Goal: Transaction & Acquisition: Obtain resource

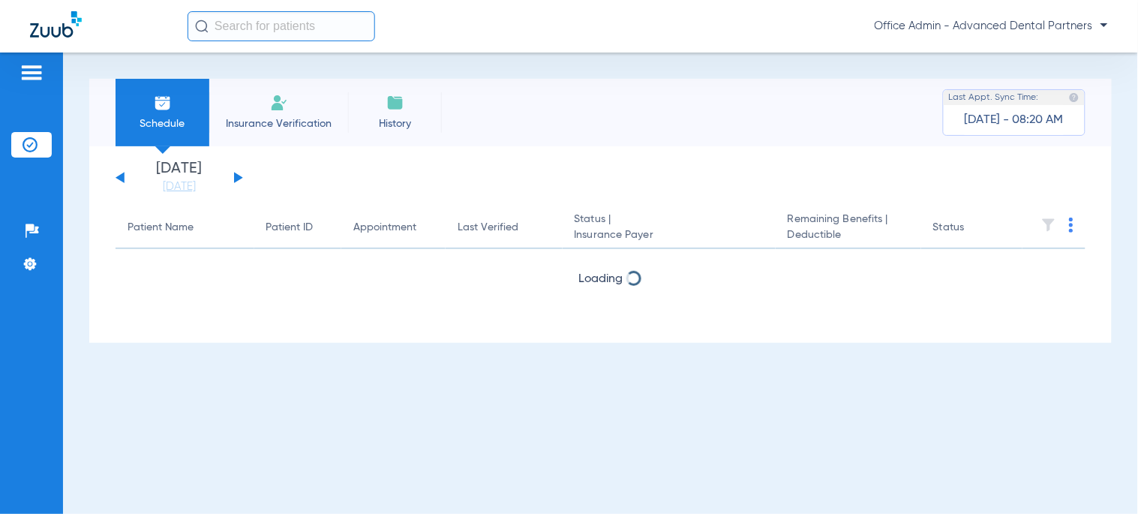
click at [334, 26] on input "text" at bounding box center [282, 26] width 188 height 30
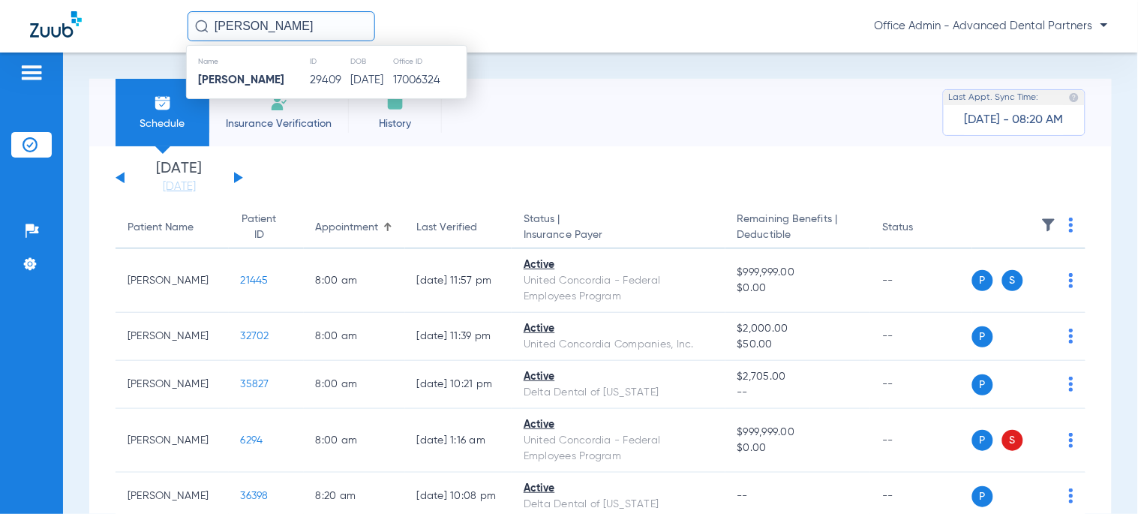
type input "[PERSON_NAME]"
click at [350, 78] on td "[DATE]" at bounding box center [371, 80] width 43 height 21
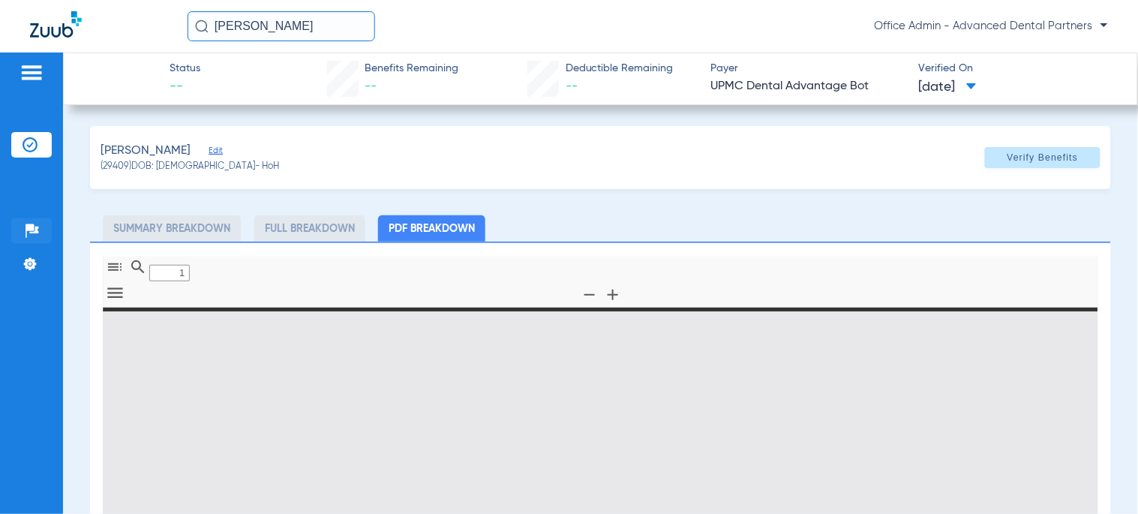
type input "0"
select select "page-width"
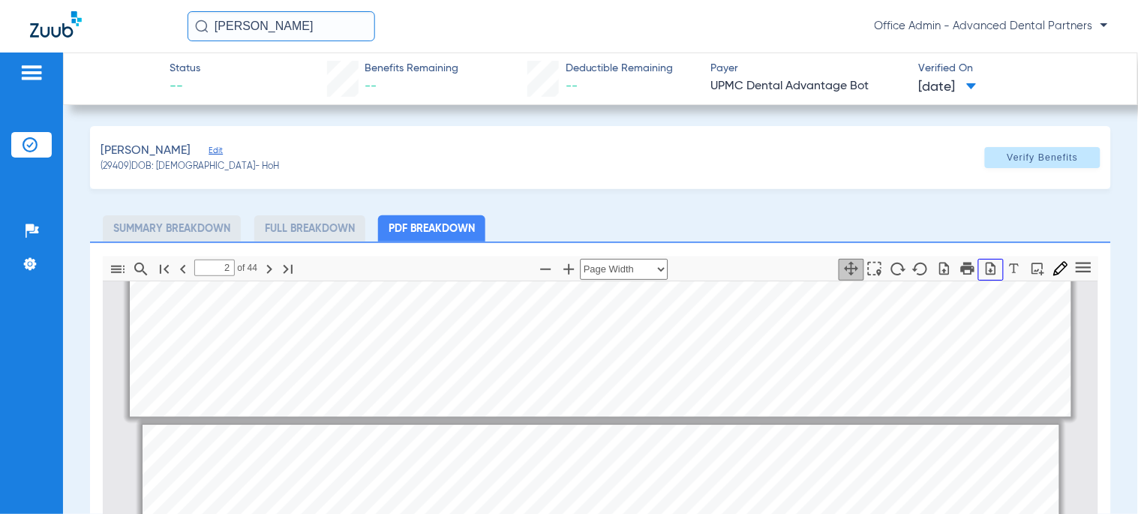
click at [983, 265] on icon "button" at bounding box center [990, 268] width 15 height 15
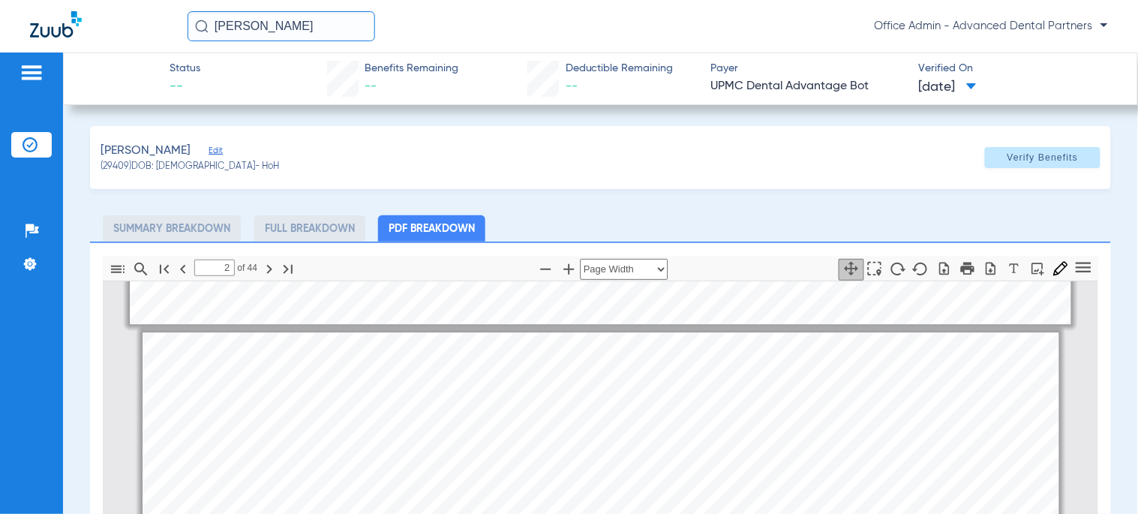
scroll to position [1257, 0]
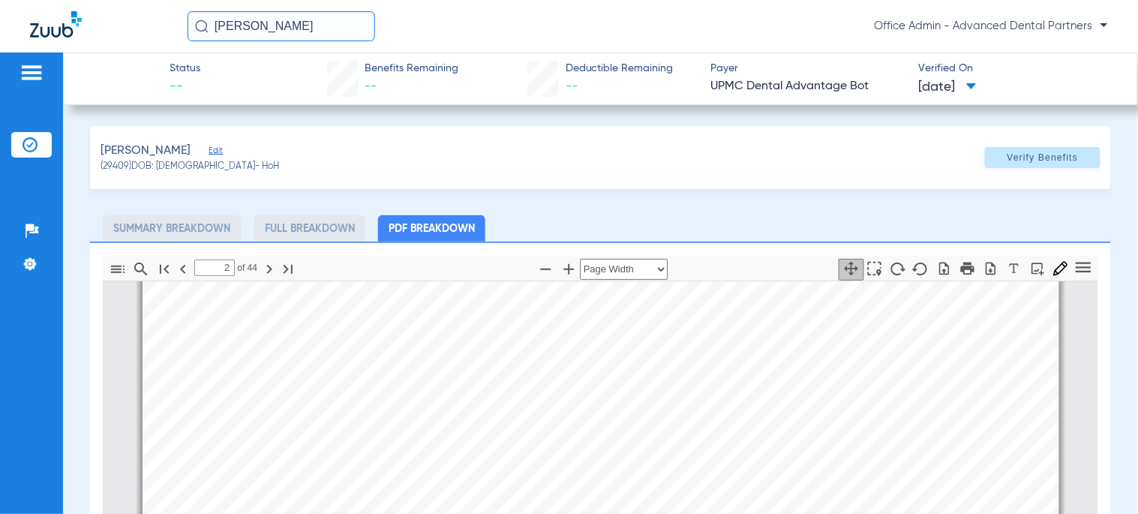
type input "1"
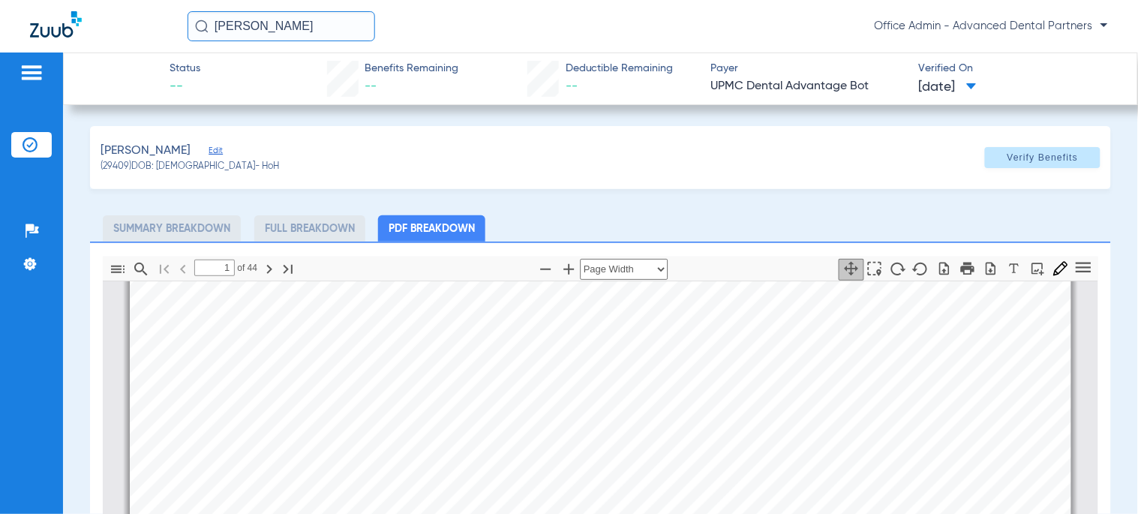
scroll to position [341, 0]
click at [281, 24] on input "[PERSON_NAME]" at bounding box center [282, 26] width 188 height 30
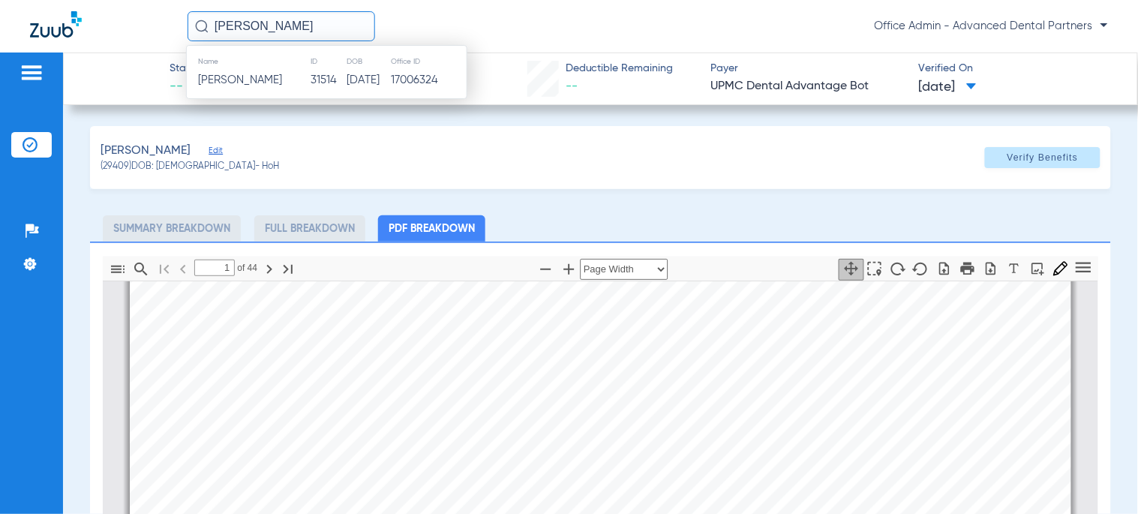
type input "[PERSON_NAME]"
click at [302, 65] on tr "Name ID DOB Office ID" at bounding box center [327, 61] width 280 height 17
click at [311, 76] on td "31514" at bounding box center [329, 80] width 36 height 21
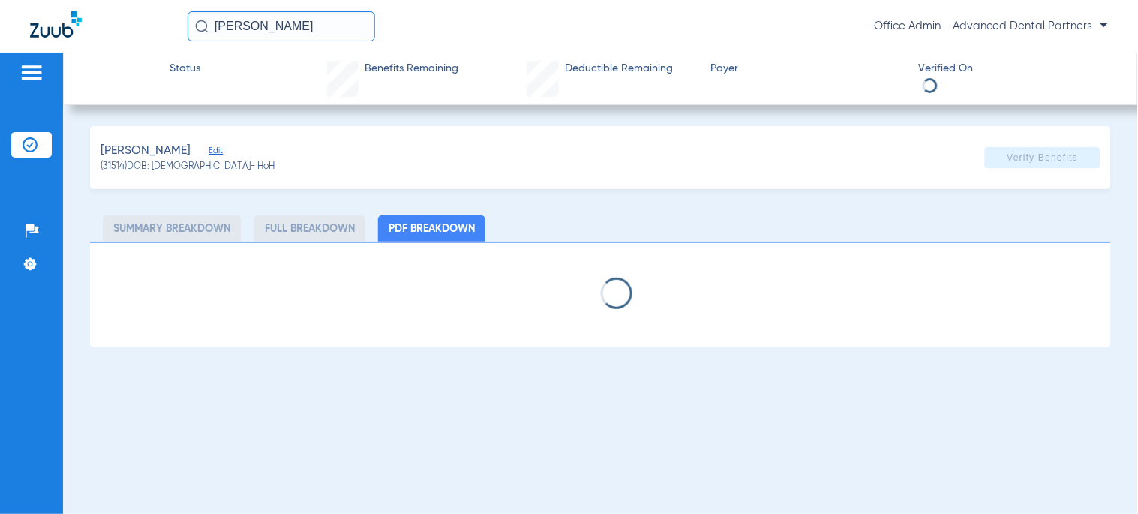
select select "page-width"
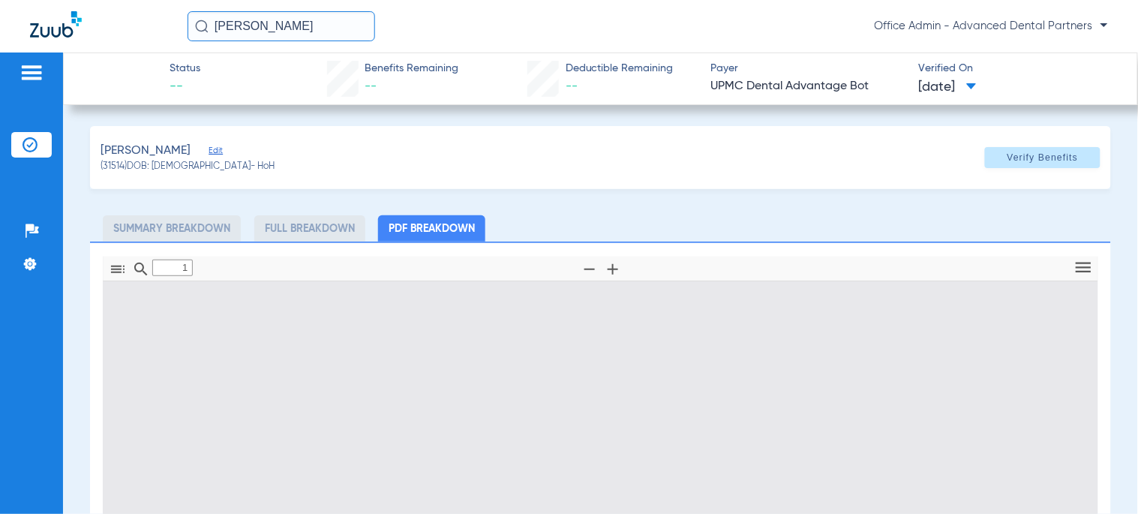
scroll to position [8, 0]
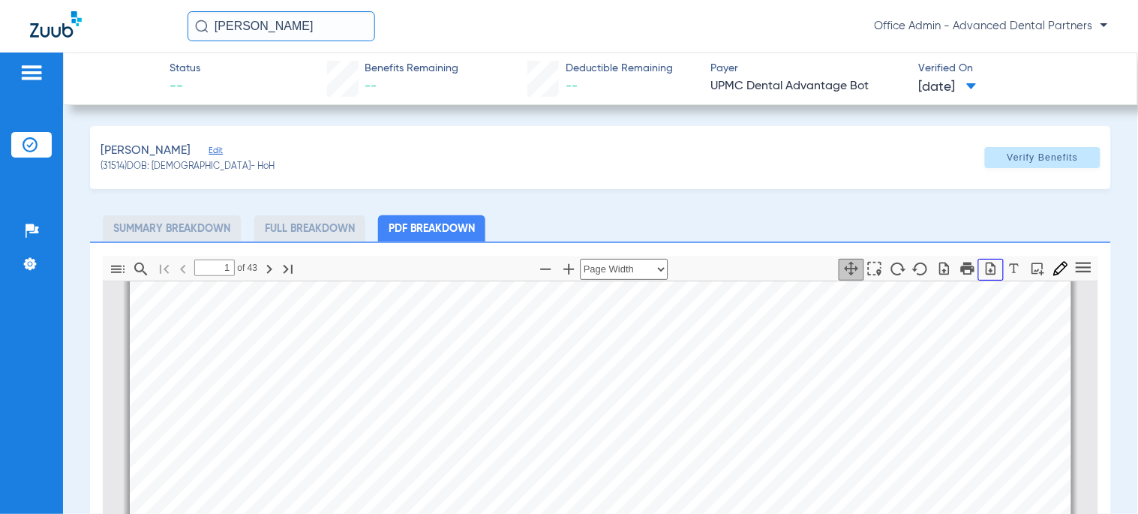
click at [983, 266] on icon "button" at bounding box center [990, 268] width 15 height 15
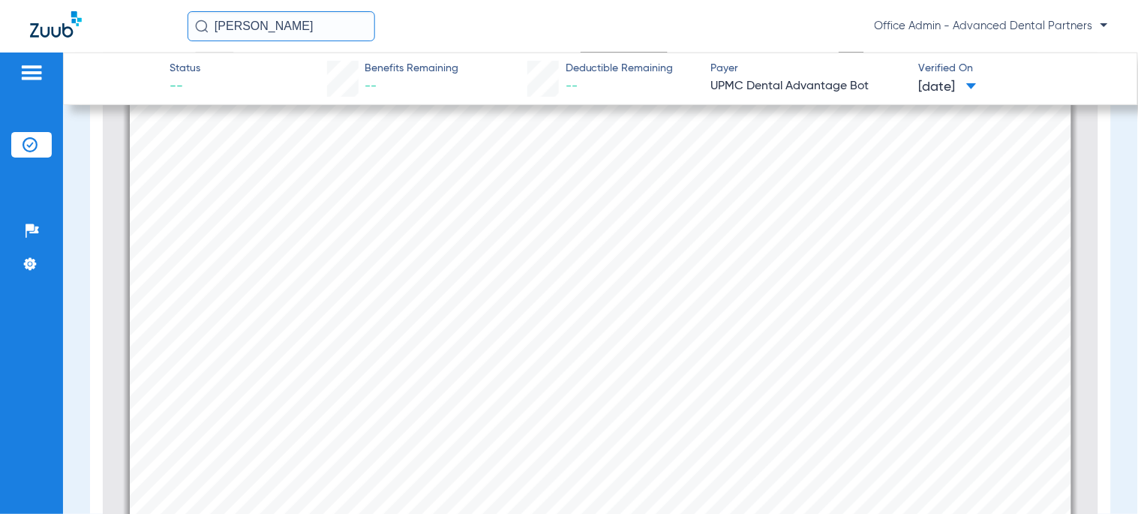
scroll to position [268, 0]
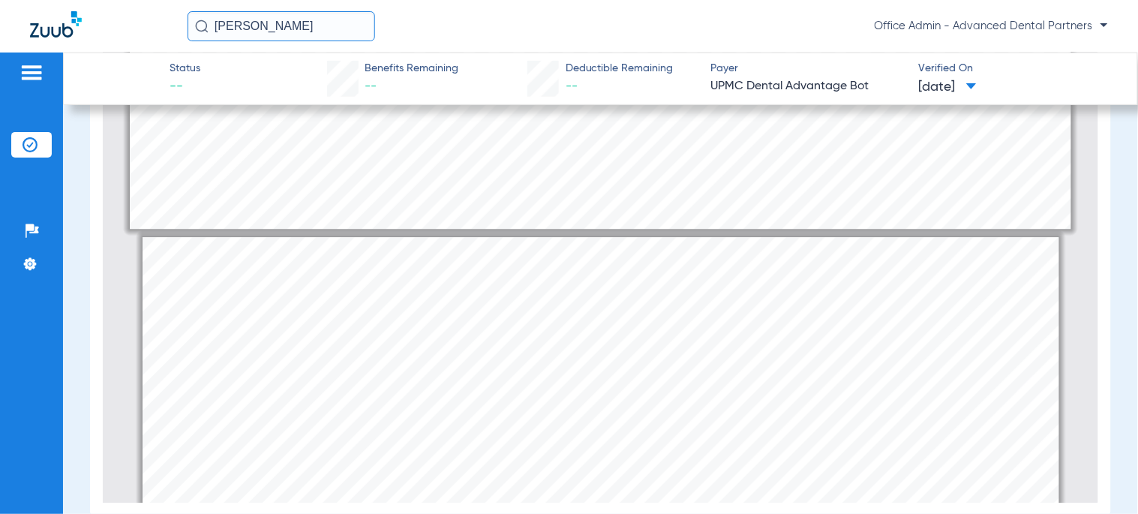
type input "2"
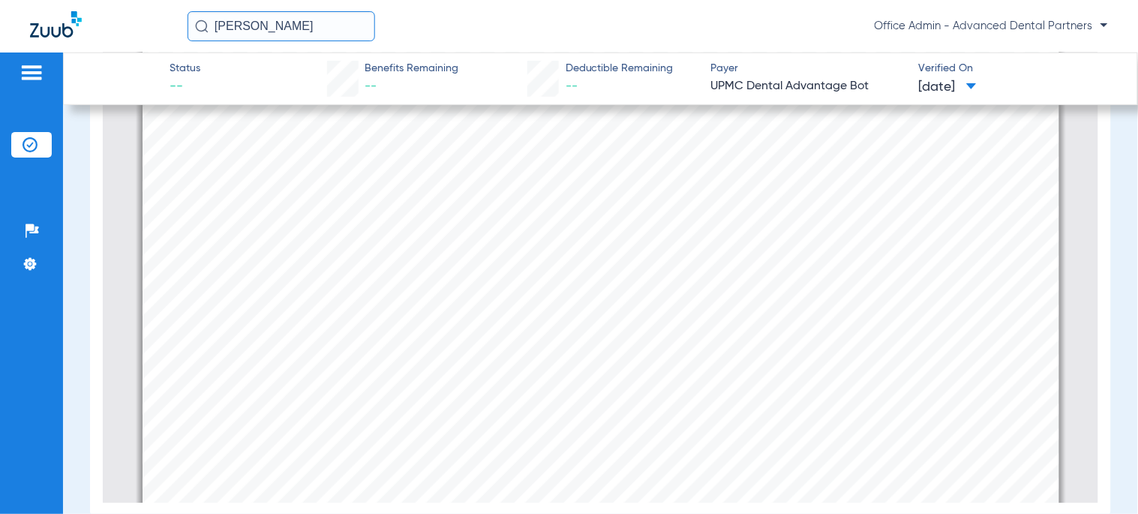
scroll to position [1591, 0]
click at [278, 26] on input "[PERSON_NAME]" at bounding box center [282, 26] width 188 height 30
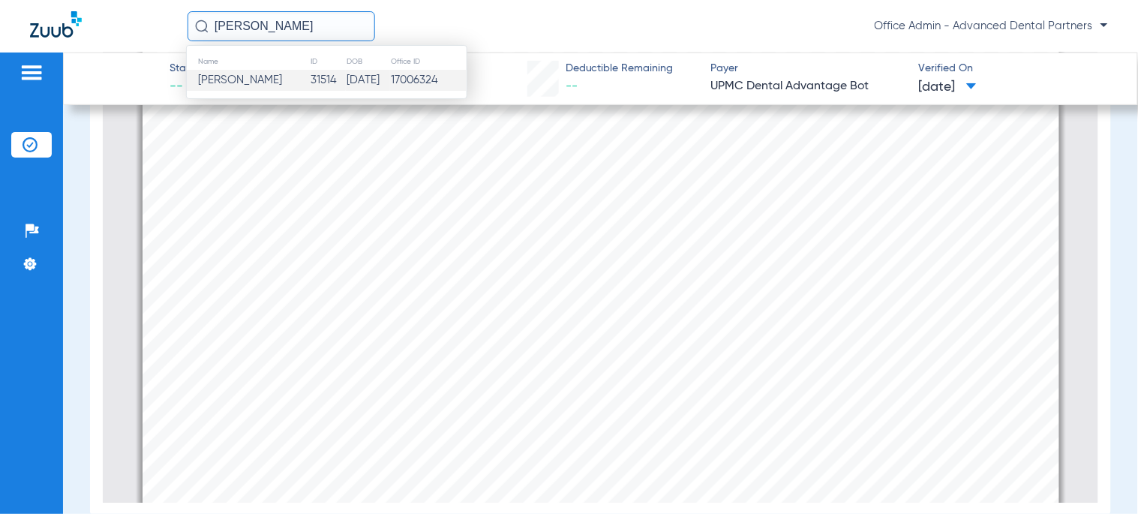
type input "[PERSON_NAME]"
click at [347, 88] on td "[DATE]" at bounding box center [369, 80] width 44 height 21
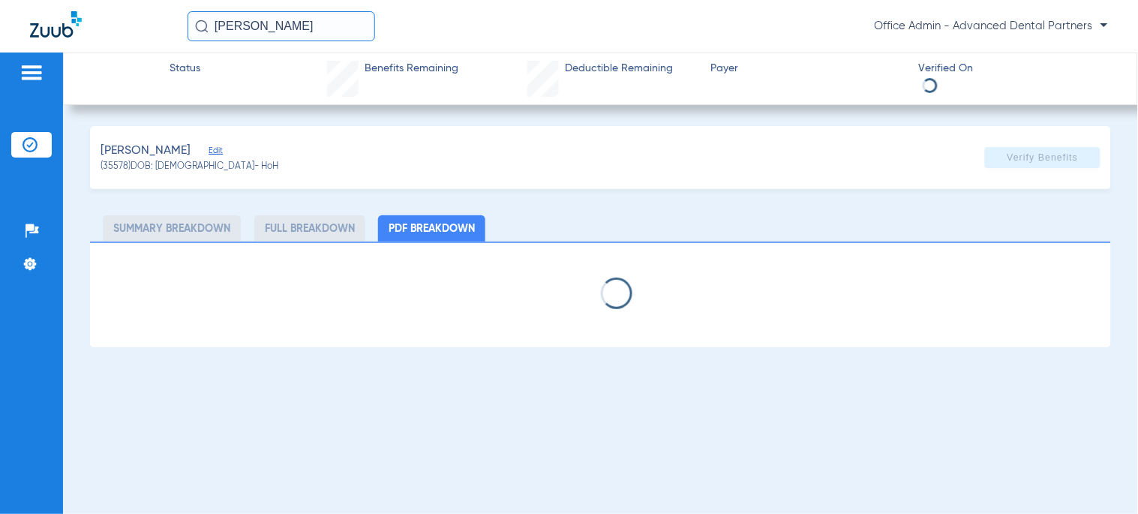
select select "page-width"
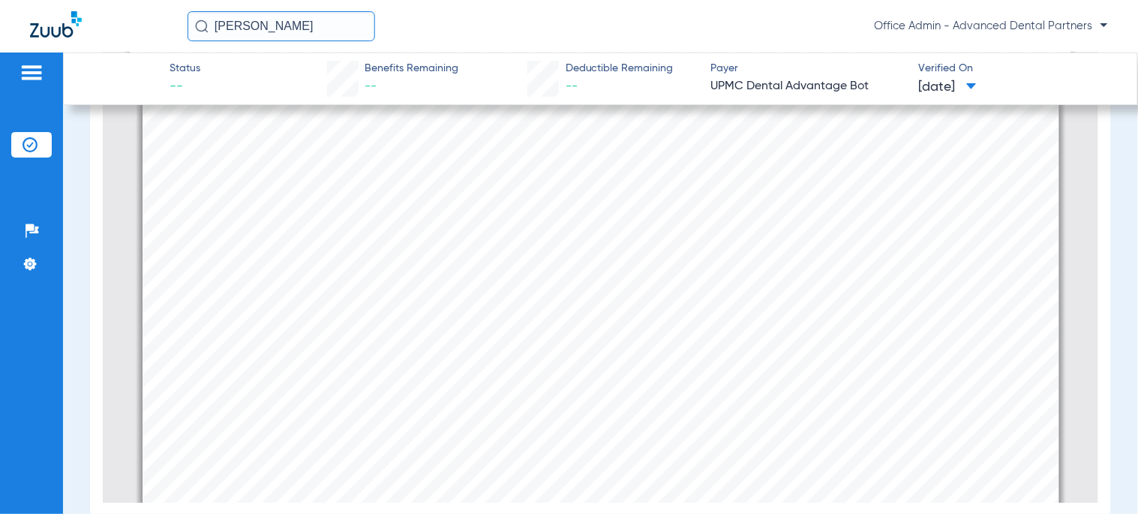
scroll to position [1174, 0]
type input "1"
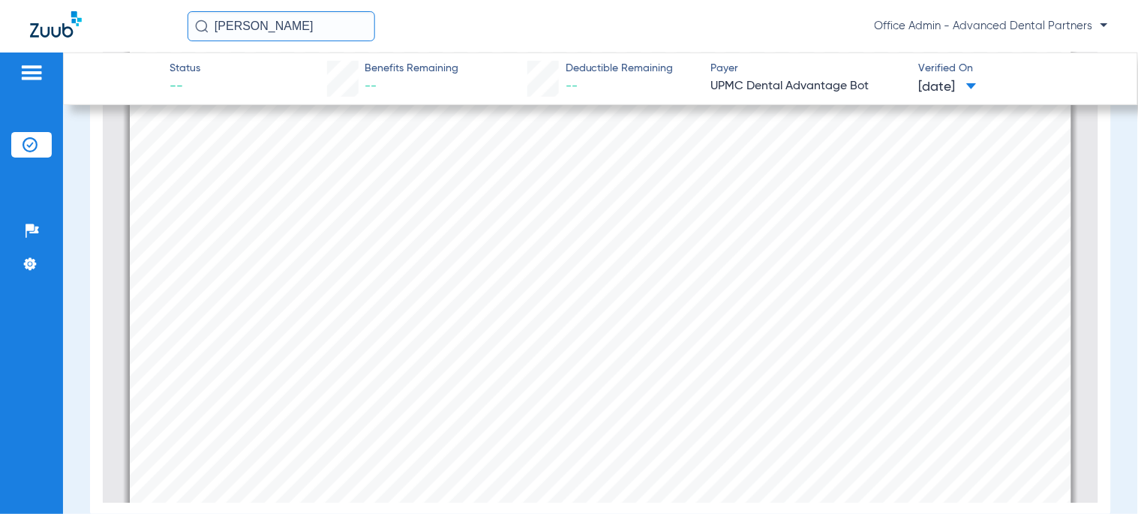
scroll to position [0, 0]
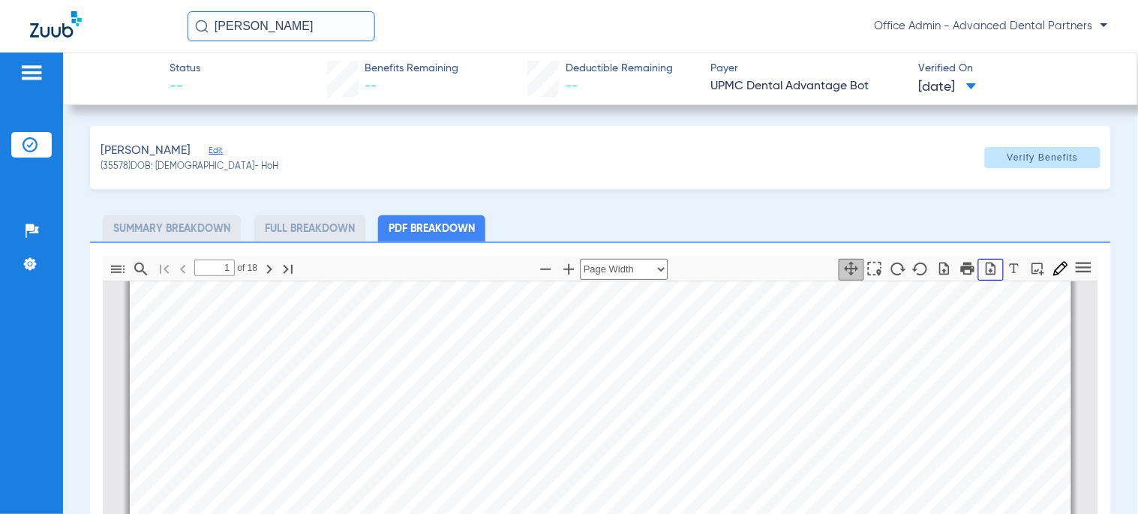
click at [983, 268] on icon "button" at bounding box center [990, 268] width 15 height 15
click at [353, 31] on input "[PERSON_NAME]" at bounding box center [282, 26] width 188 height 30
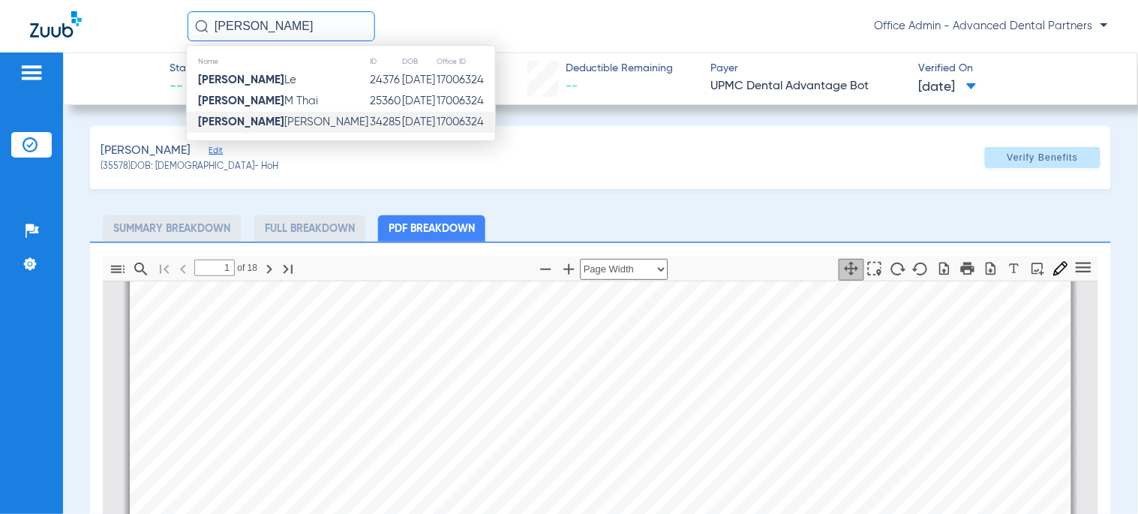
type input "[PERSON_NAME]"
click at [401, 125] on td "[DATE]" at bounding box center [418, 122] width 35 height 21
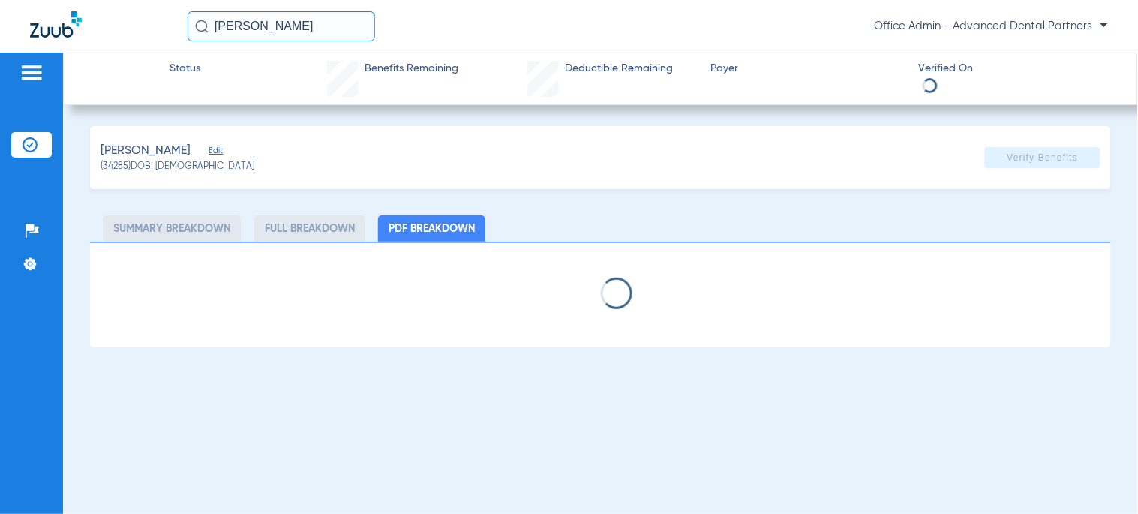
select select "page-width"
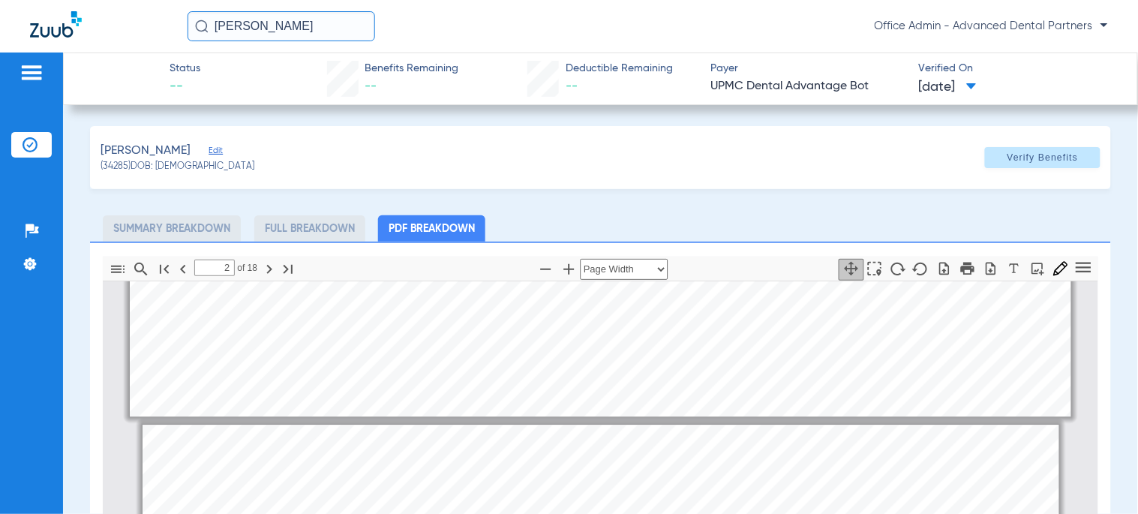
scroll to position [1174, 0]
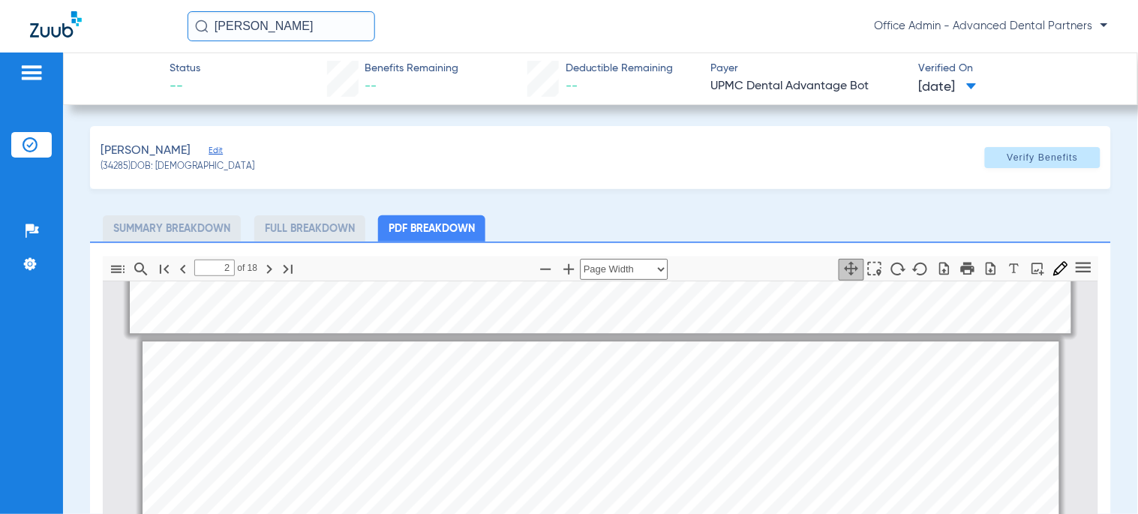
type input "1"
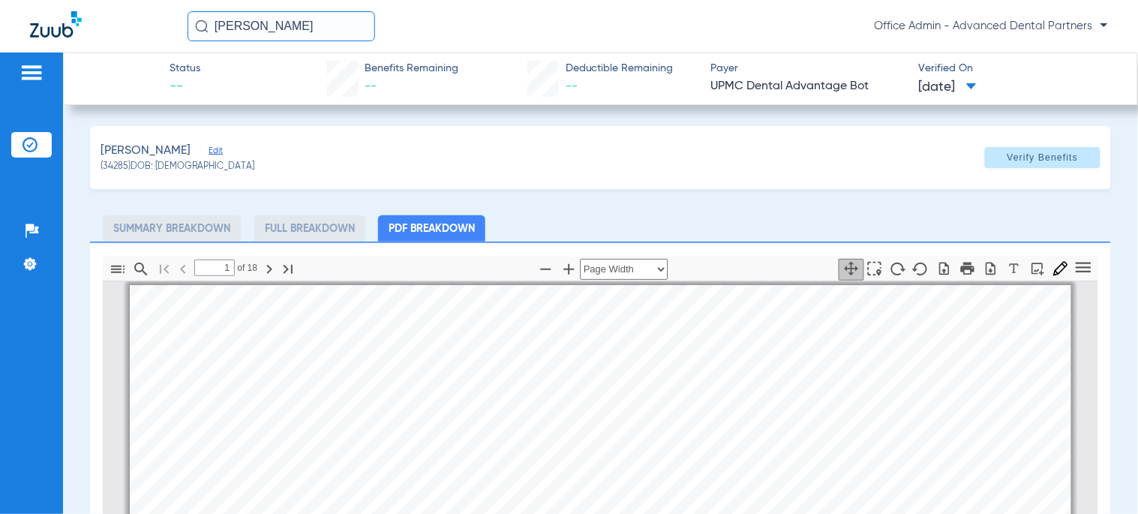
scroll to position [0, 0]
